Goal: Navigation & Orientation: Find specific page/section

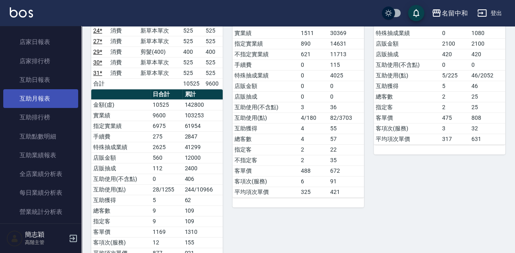
scroll to position [324, 0]
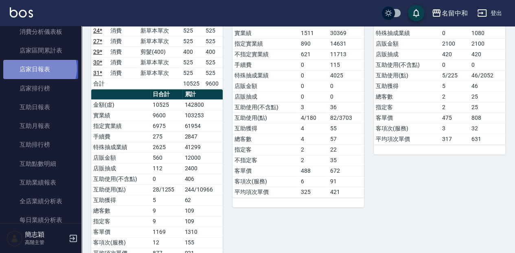
click at [39, 68] on link "店家日報表" at bounding box center [40, 69] width 75 height 19
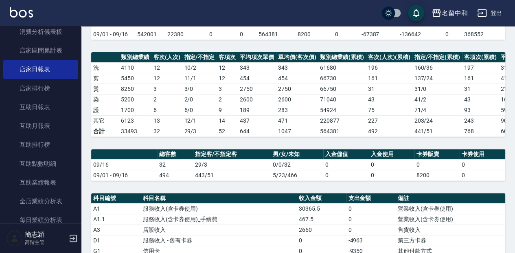
scroll to position [81, 0]
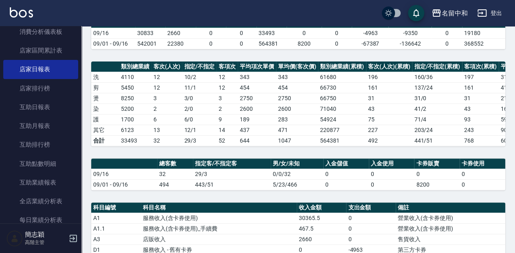
drag, startPoint x: 120, startPoint y: 184, endPoint x: 122, endPoint y: 174, distance: 9.5
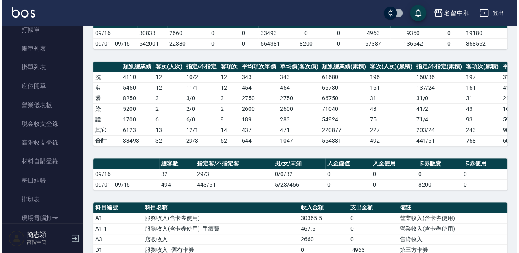
scroll to position [0, 0]
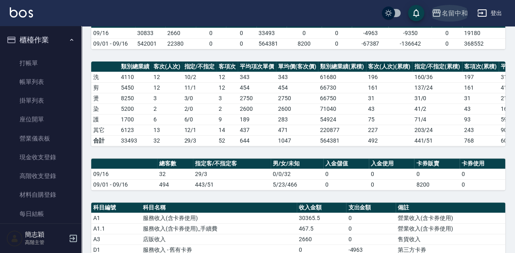
click at [437, 13] on icon "button" at bounding box center [436, 12] width 8 height 7
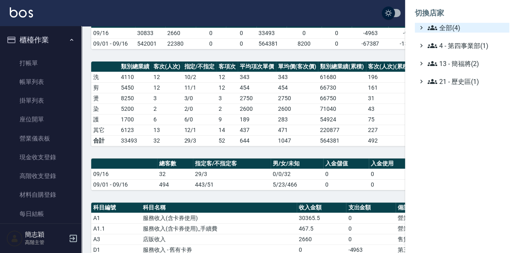
click at [427, 27] on icon at bounding box center [432, 28] width 10 height 10
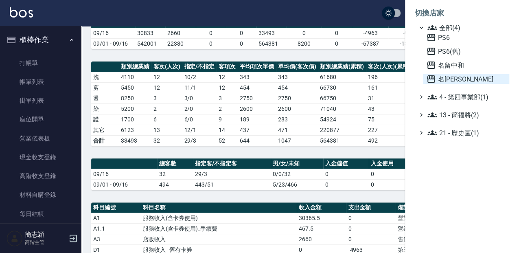
click at [431, 77] on icon at bounding box center [431, 78] width 8 height 7
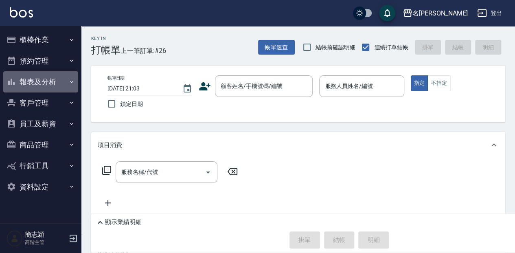
click at [70, 82] on icon "button" at bounding box center [71, 82] width 7 height 7
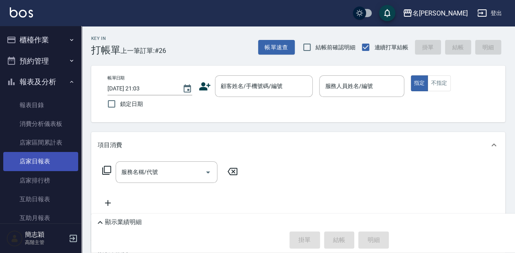
click at [42, 160] on link "店家日報表" at bounding box center [40, 161] width 75 height 19
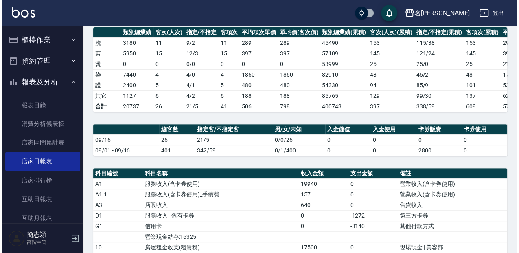
scroll to position [108, 0]
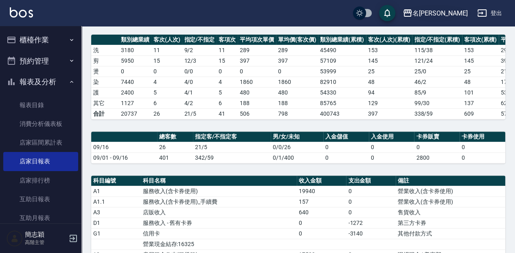
click at [412, 11] on icon "button" at bounding box center [407, 13] width 10 height 10
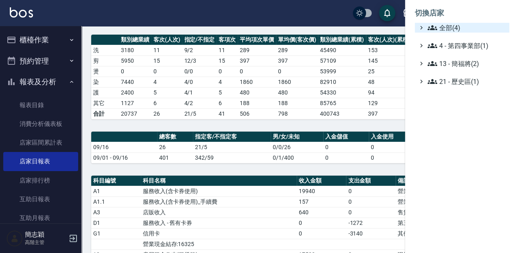
click at [431, 27] on icon at bounding box center [432, 27] width 10 height 5
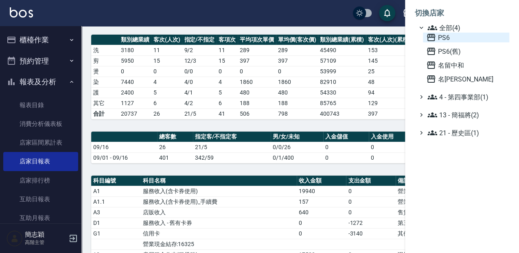
click at [430, 38] on icon at bounding box center [431, 38] width 10 height 10
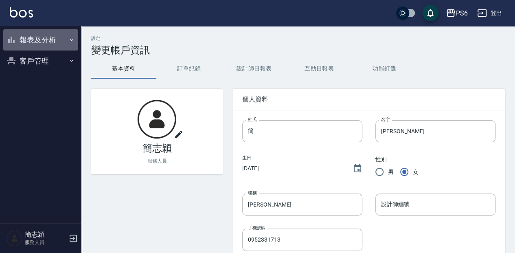
click at [72, 40] on icon "button" at bounding box center [71, 40] width 7 height 7
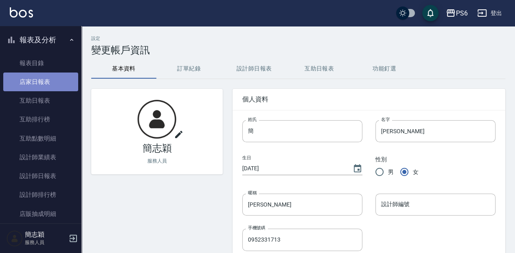
click at [45, 85] on link "店家日報表" at bounding box center [40, 81] width 75 height 19
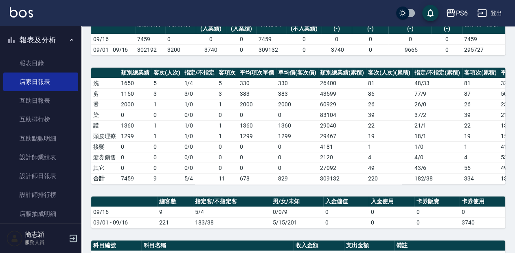
scroll to position [108, 0]
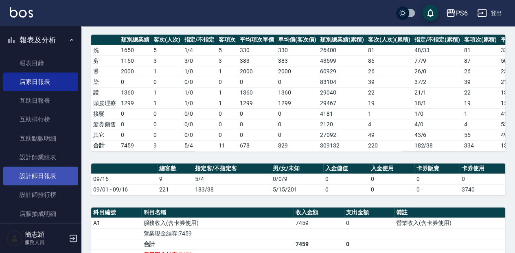
click at [51, 178] on link "設計師日報表" at bounding box center [40, 175] width 75 height 19
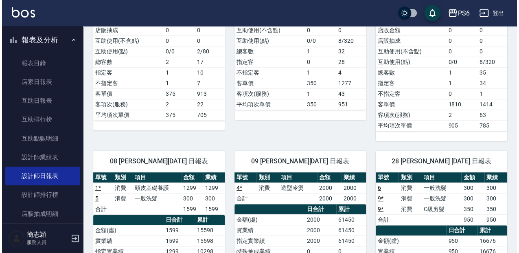
scroll to position [190, 0]
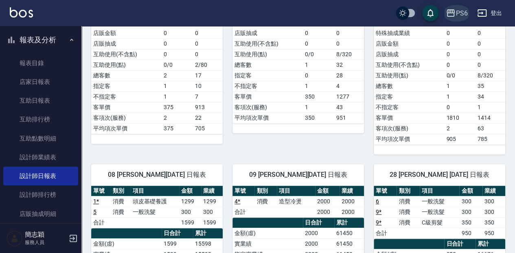
click at [454, 11] on icon "button" at bounding box center [450, 12] width 8 height 7
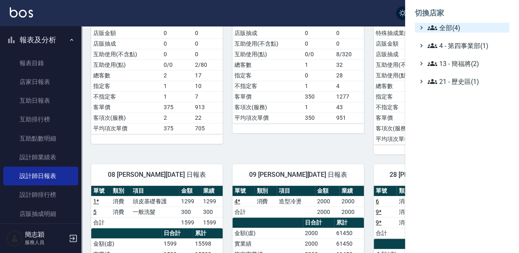
click at [435, 24] on icon at bounding box center [432, 28] width 10 height 10
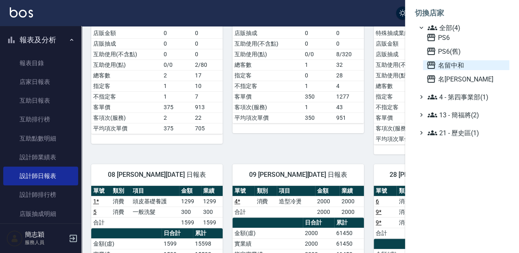
click at [430, 63] on icon at bounding box center [431, 65] width 10 height 10
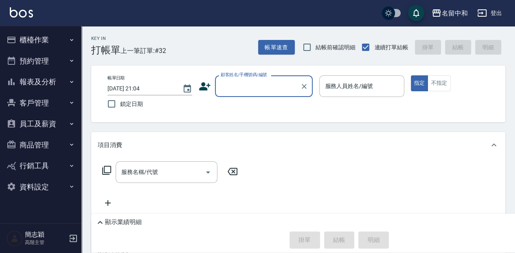
click at [72, 39] on icon "button" at bounding box center [71, 40] width 7 height 7
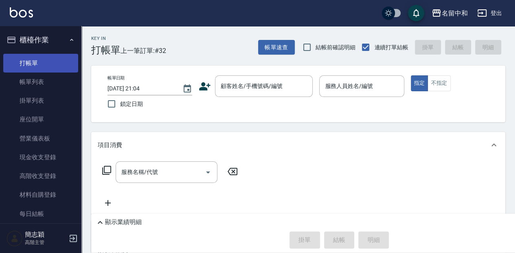
click at [42, 65] on link "打帳單" at bounding box center [40, 63] width 75 height 19
